Goal: Navigation & Orientation: Find specific page/section

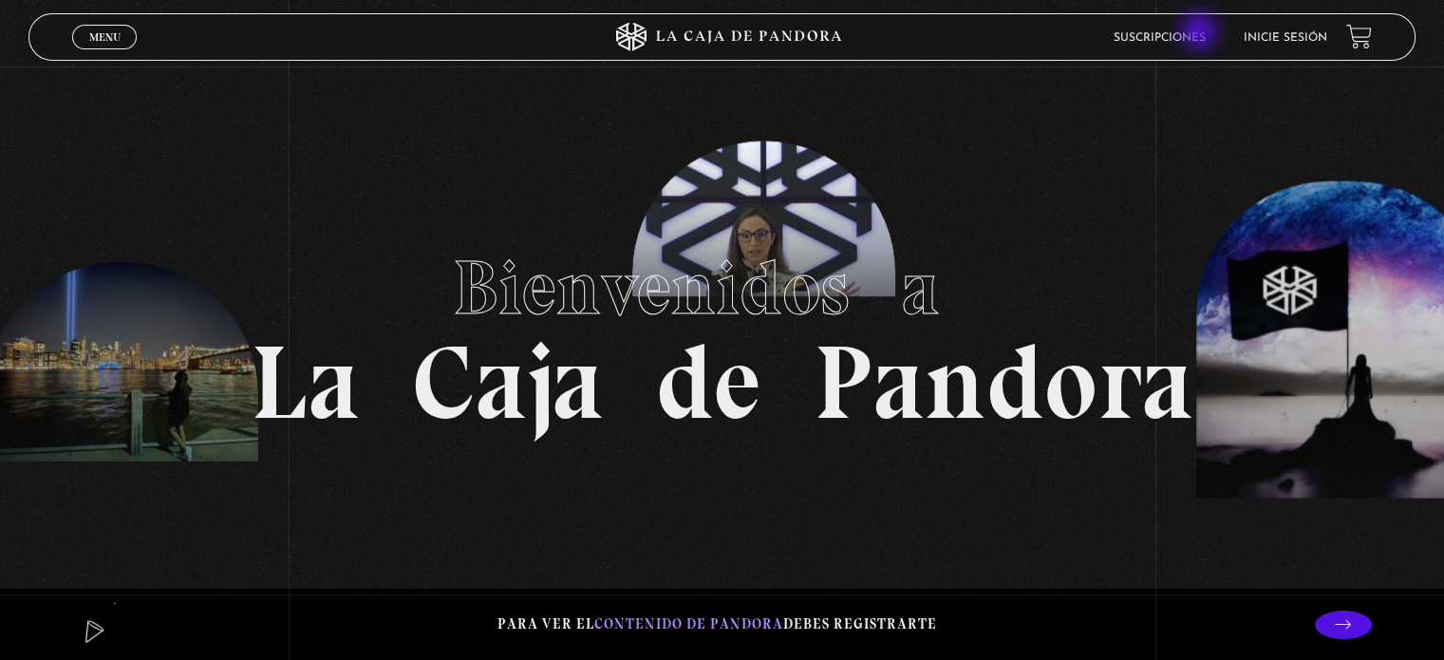
click at [1201, 33] on link "Suscripciones" at bounding box center [1160, 37] width 92 height 11
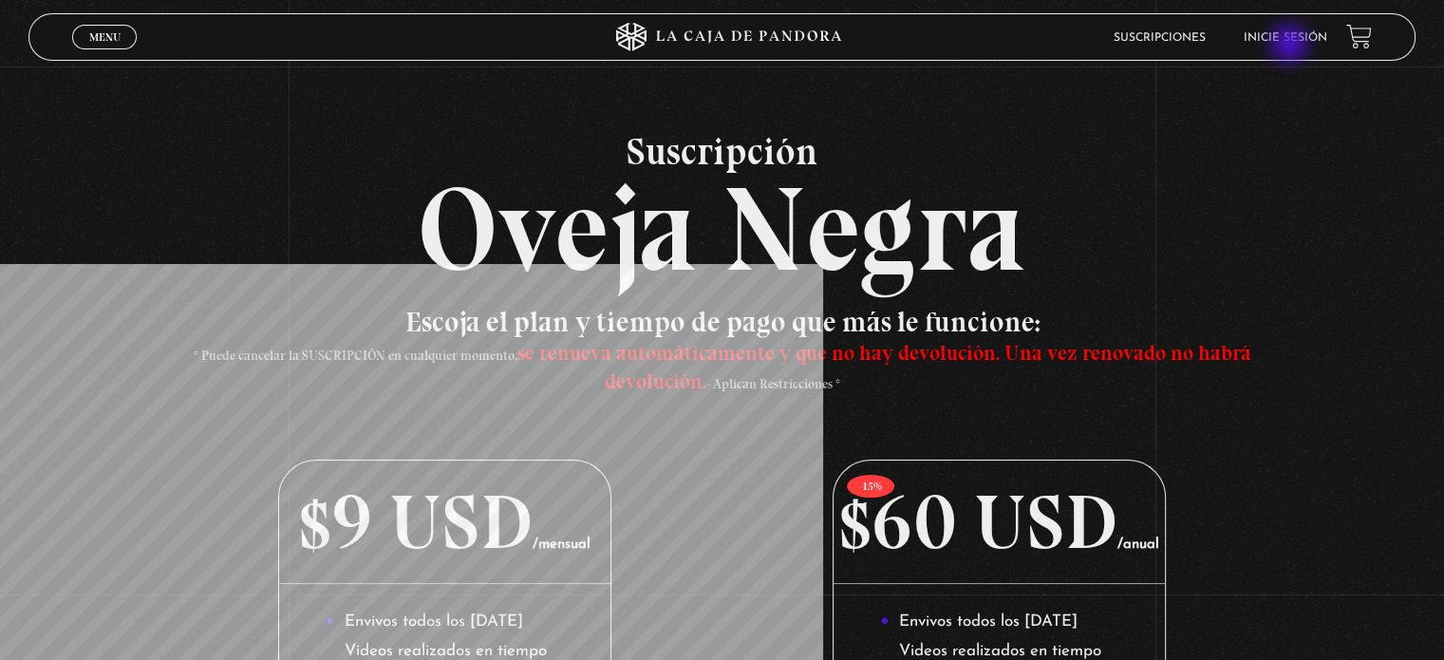
click at [1291, 44] on li "Inicie sesión" at bounding box center [1286, 37] width 84 height 29
click at [1285, 34] on link "Inicie sesión" at bounding box center [1286, 37] width 84 height 11
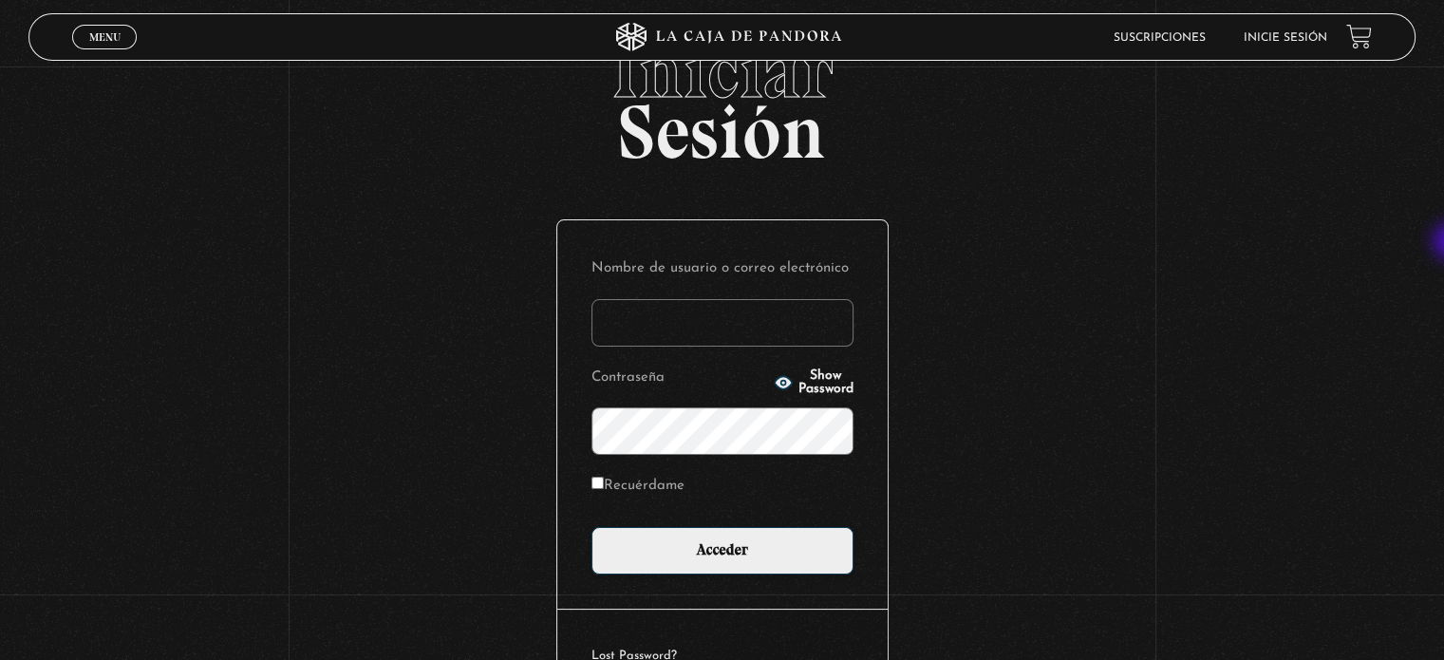
scroll to position [64, 0]
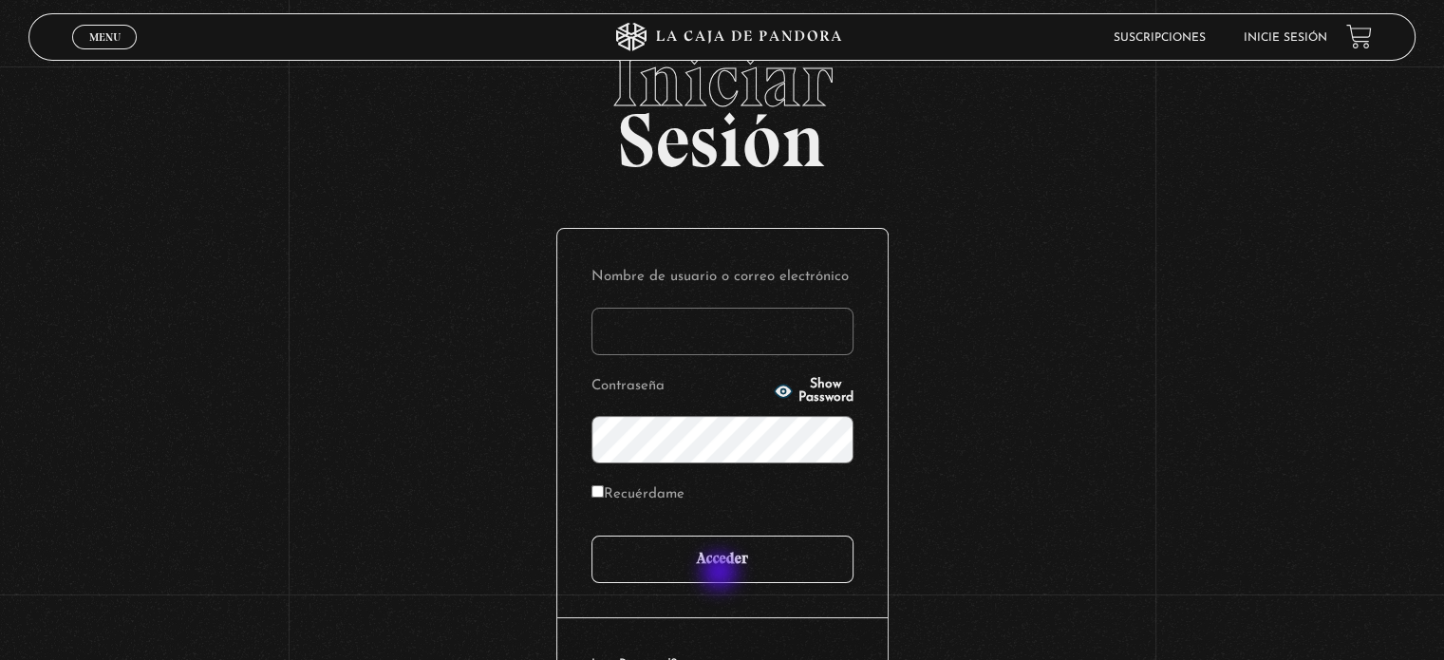
click at [722, 574] on input "Acceder" at bounding box center [723, 559] width 262 height 47
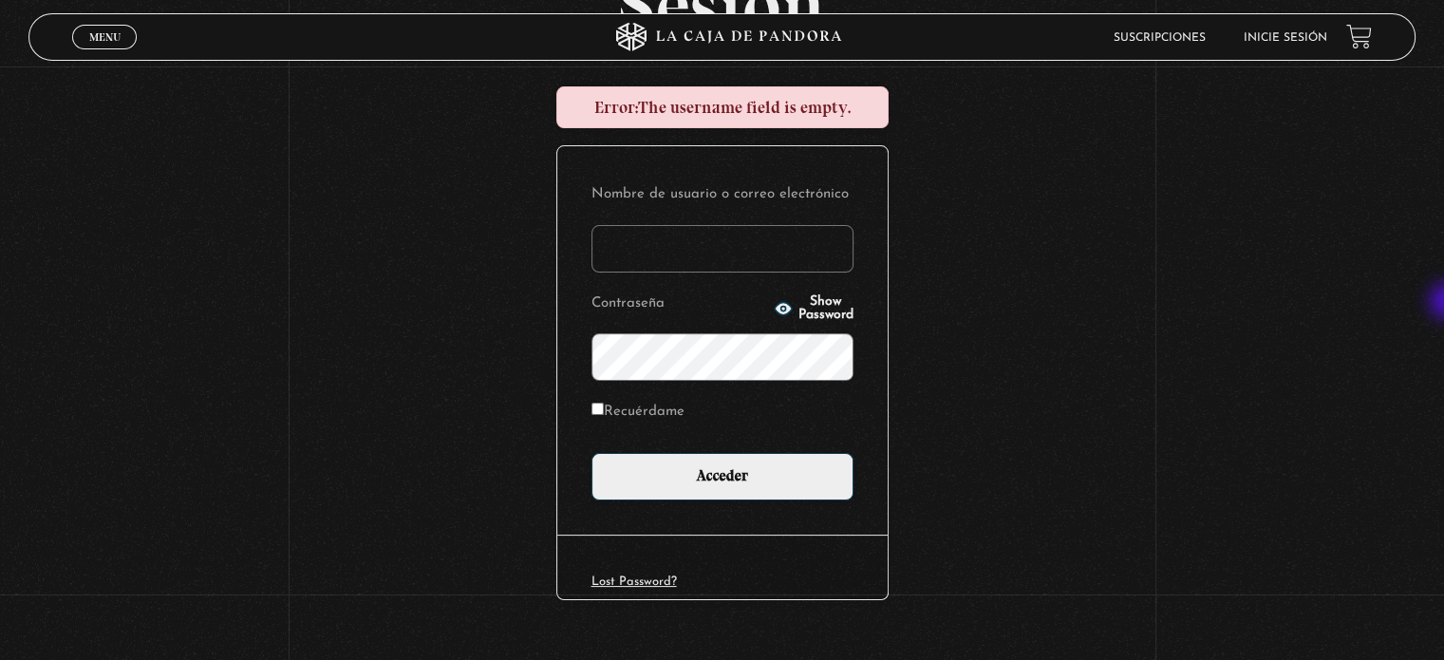
scroll to position [205, 0]
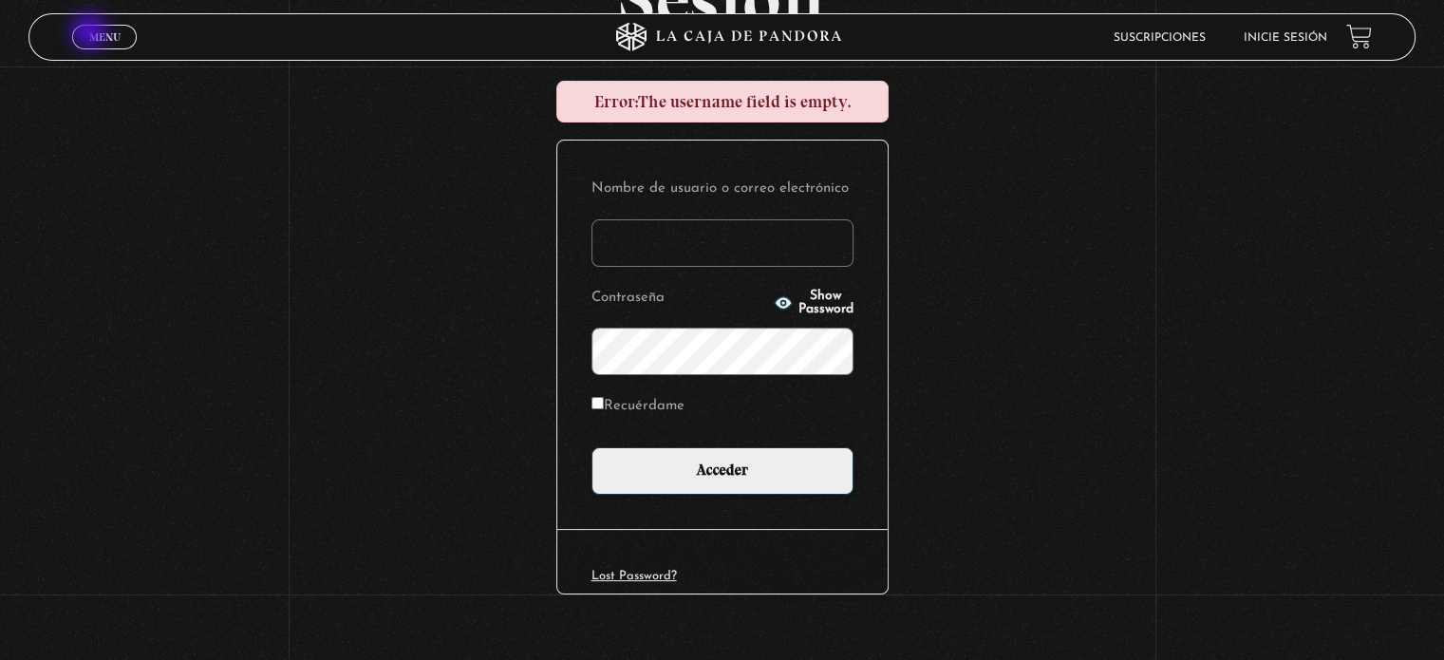
click at [89, 31] on span "Menu" at bounding box center [104, 36] width 31 height 11
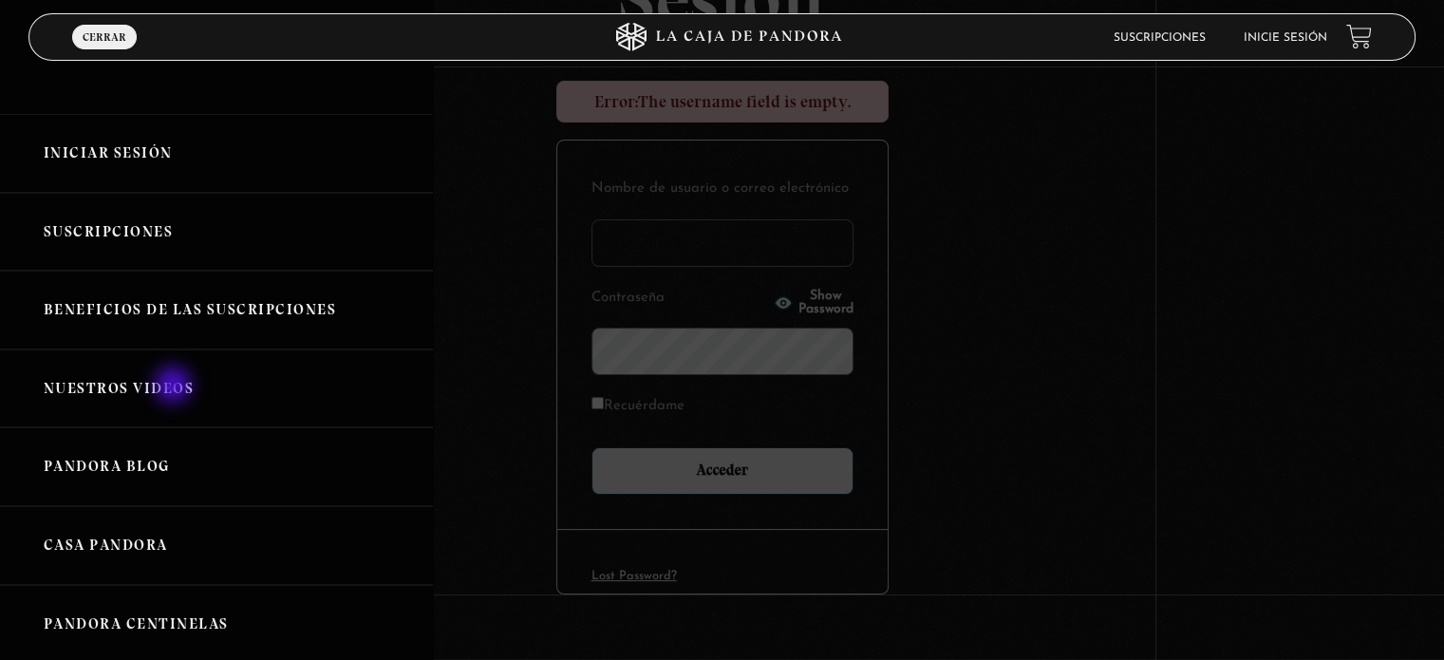
click at [175, 386] on link "Nuestros Videos" at bounding box center [216, 388] width 433 height 79
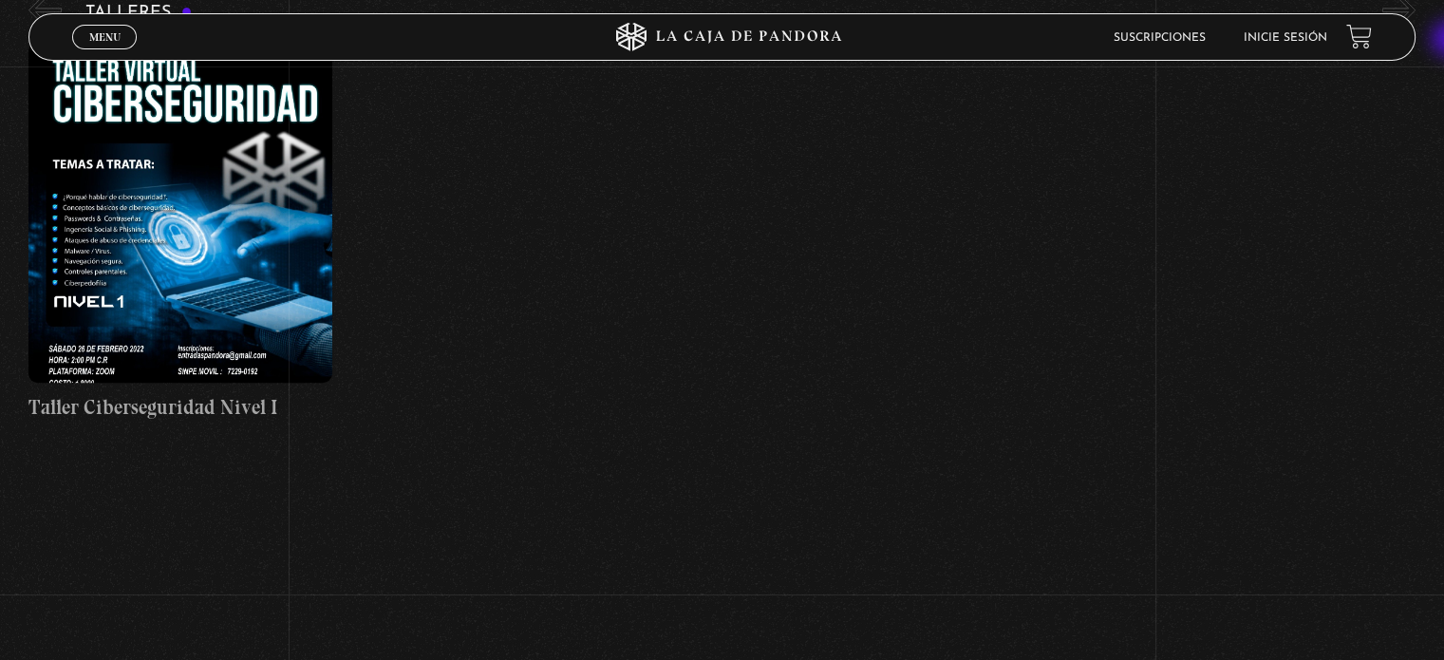
scroll to position [7277, 0]
